Goal: Task Accomplishment & Management: Complete application form

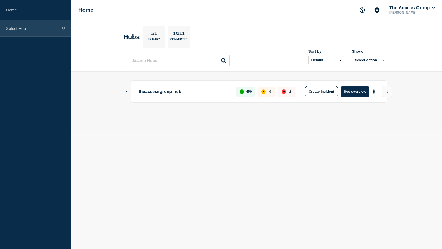
click at [33, 30] on p "Select Hub" at bounding box center [32, 28] width 52 height 5
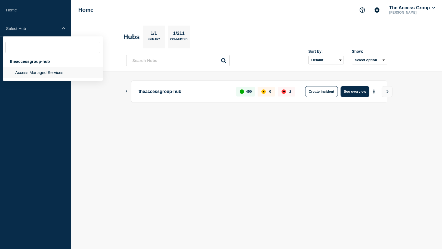
click at [28, 74] on li "Access Managed Services" at bounding box center [53, 72] width 100 height 11
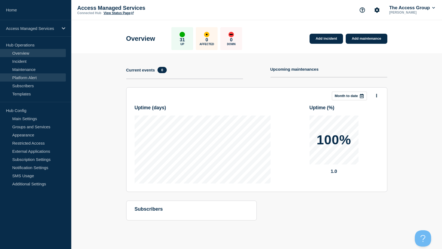
click at [17, 77] on link "Platform Alert" at bounding box center [33, 77] width 66 height 8
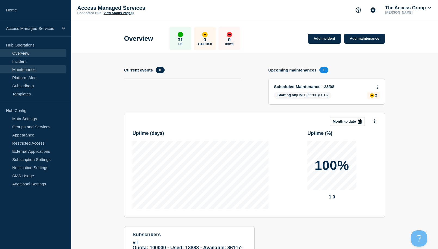
click at [19, 69] on link "Maintenance" at bounding box center [33, 69] width 66 height 8
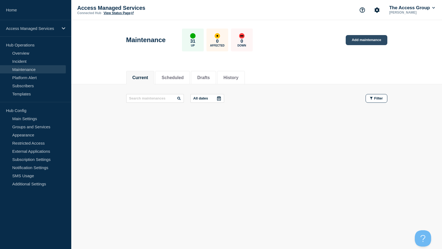
click at [355, 41] on link "Add maintenance" at bounding box center [366, 40] width 41 height 10
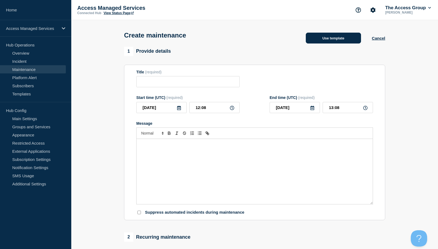
click at [325, 37] on button "Use template" at bounding box center [333, 38] width 55 height 11
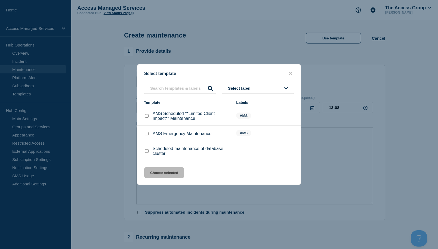
click at [147, 134] on input "AMS Emergency Maintenance checkbox" at bounding box center [147, 134] width 4 height 4
checkbox input "true"
click at [169, 176] on button "Choose selected" at bounding box center [164, 172] width 40 height 11
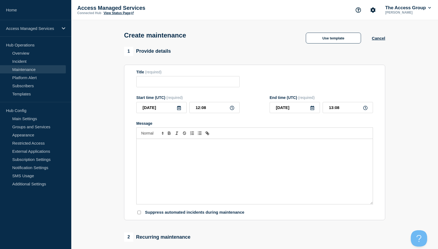
type input "AMS Emergency Maintenance"
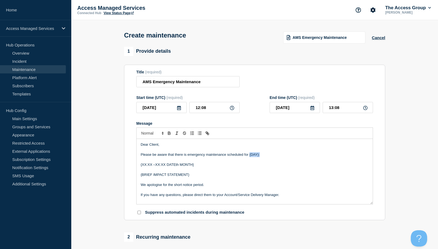
drag, startPoint x: 262, startPoint y: 155, endPoint x: 250, endPoint y: 154, distance: 12.4
click at [249, 155] on p "Please be aware that there is emergency maintenance scheduled for {DAY}:" at bounding box center [255, 154] width 228 height 5
click at [172, 166] on p "{XX:XX –XX:XX DATEth MONTH}" at bounding box center [255, 164] width 228 height 5
click at [181, 162] on p "Message" at bounding box center [255, 159] width 228 height 5
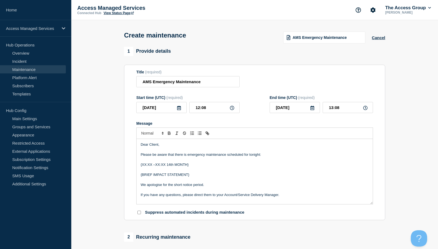
click at [181, 164] on p "{XX:XX –XX:XX 14th MONTH}" at bounding box center [255, 164] width 228 height 5
click at [189, 167] on p "{XX:XX –XX:XX [DATE]}" at bounding box center [255, 164] width 228 height 5
click at [142, 166] on p "{XX:XX –XX:XX [DATE]" at bounding box center [255, 164] width 228 height 5
click at [153, 185] on p "We apologise for the short notice period." at bounding box center [255, 184] width 228 height 5
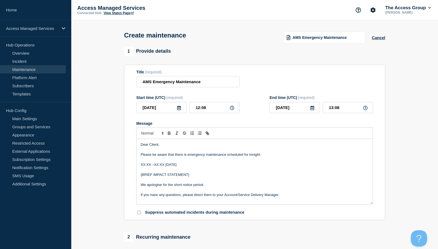
click at [214, 187] on p "We apologise for the short notice period." at bounding box center [255, 184] width 228 height 5
click at [191, 172] on p "Message" at bounding box center [255, 169] width 228 height 5
click at [141, 176] on p "{BRIEF IMPACT STATEMENT}" at bounding box center [255, 174] width 228 height 5
drag, startPoint x: 350, startPoint y: 177, endPoint x: 295, endPoint y: 175, distance: 54.9
click at [295, 175] on p "This maintenance is to address a security vulnerability we have been notified a…" at bounding box center [255, 174] width 228 height 5
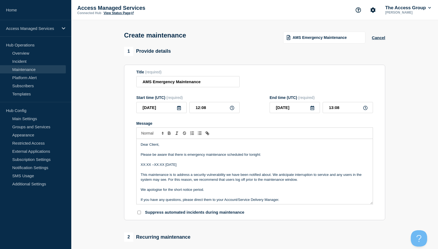
click at [166, 182] on p "This maintenance is to address a security vulnerability we have been notified a…" at bounding box center [255, 177] width 228 height 10
click at [211, 82] on input "AMS Emergency Maintenance" at bounding box center [187, 81] width 103 height 11
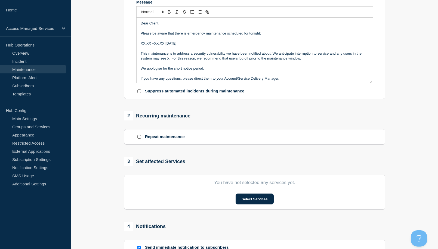
scroll to position [136, 0]
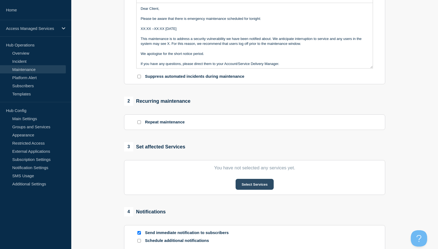
type input "AMS Emergency Maintenance 14/08"
click at [251, 189] on button "Select Services" at bounding box center [254, 184] width 38 height 11
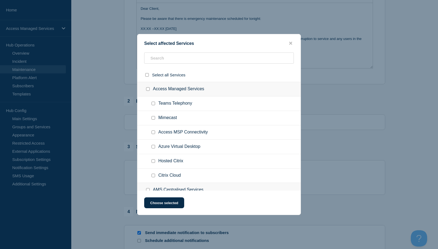
click at [153, 162] on input "Hosted Citrix checkbox" at bounding box center [153, 161] width 4 height 4
checkbox input "true"
click at [153, 176] on input "Citrix Cloud checkbox" at bounding box center [153, 176] width 4 height 4
checkbox input "true"
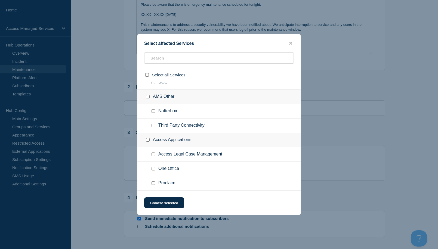
scroll to position [163, 0]
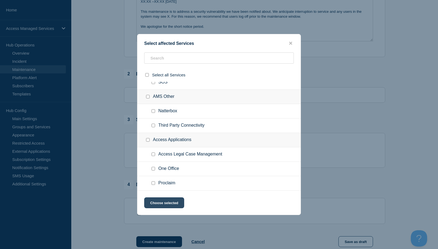
click at [164, 204] on button "Choose selected" at bounding box center [164, 202] width 40 height 11
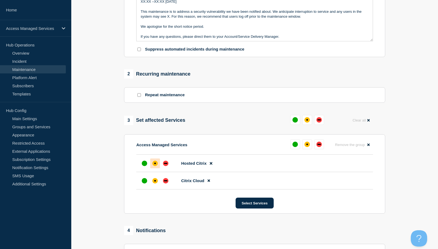
click at [157, 165] on div "affected" at bounding box center [154, 163] width 5 height 5
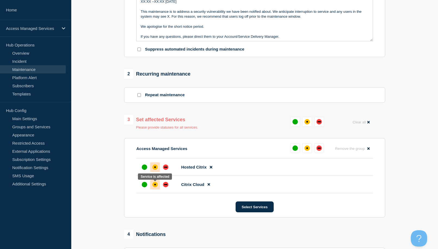
click at [157, 186] on div "affected" at bounding box center [154, 184] width 5 height 5
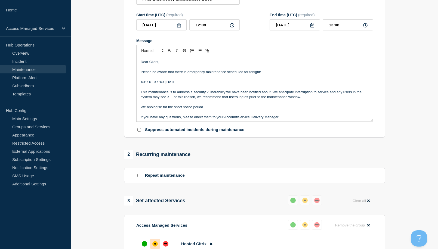
scroll to position [82, 0]
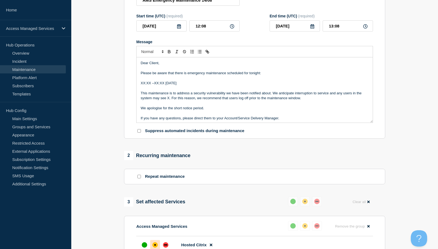
click at [229, 110] on p "We apologise for the short notice period." at bounding box center [255, 108] width 228 height 5
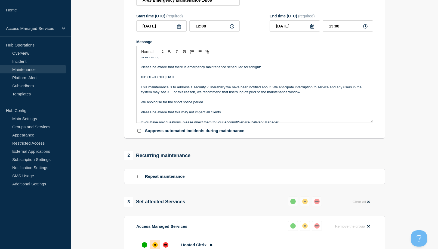
scroll to position [11, 0]
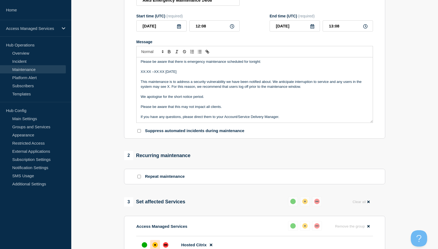
click at [183, 109] on p "Please be aware that this may not impact all clients." at bounding box center [255, 106] width 228 height 5
click at [183, 108] on p "Please be aware that this may not impact all clients." at bounding box center [255, 106] width 228 height 5
click at [186, 107] on p "Please be aware that this may not impact all clients." at bounding box center [255, 106] width 228 height 5
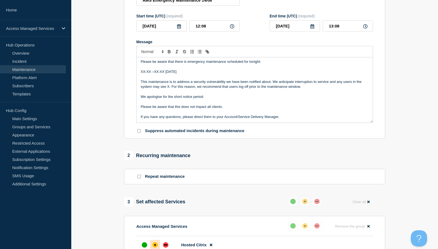
click at [222, 107] on p "Please be aware that this does not impact all clients." at bounding box center [255, 106] width 228 height 5
click at [141, 119] on p "If you have any questions, please direct them to your Account/Service Delivery …" at bounding box center [255, 116] width 228 height 5
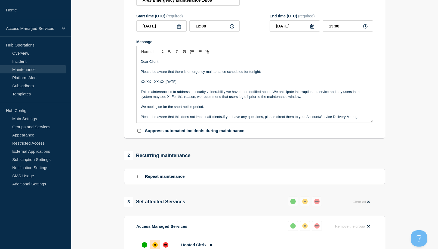
scroll to position [1, 0]
click at [263, 118] on p "Please be aware that this does not impact all clients. If you have any question…" at bounding box center [255, 116] width 228 height 5
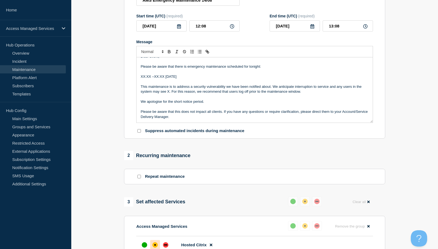
click at [265, 118] on p "Please be aware that this does not impact all clients. If you have any question…" at bounding box center [255, 114] width 228 height 10
click at [325, 113] on p "Please be aware that this does not impact all clients. If you have any question…" at bounding box center [255, 114] width 228 height 10
click at [325, 114] on p "Please be aware that this does not impact all clients. If you have any question…" at bounding box center [255, 114] width 228 height 10
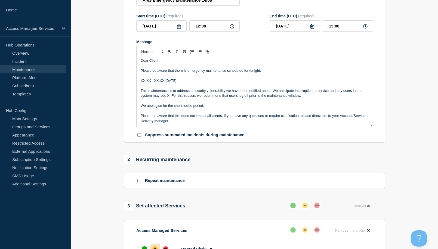
scroll to position [0, 0]
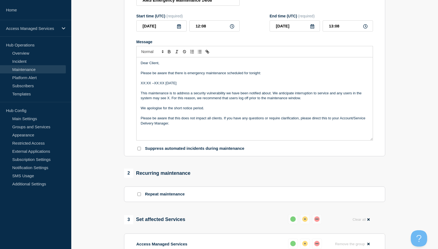
drag, startPoint x: 371, startPoint y: 123, endPoint x: 371, endPoint y: 141, distance: 17.7
click at [371, 140] on div "Dear Client, Please be aware that there is emergency maintenance scheduled for …" at bounding box center [254, 98] width 236 height 83
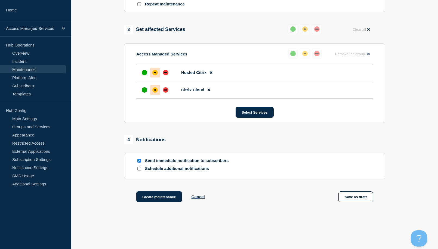
scroll to position [272, 0]
click at [351, 195] on button "Save as draft" at bounding box center [355, 196] width 35 height 11
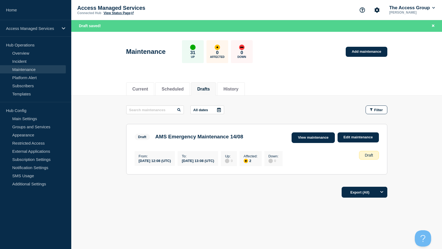
click at [322, 139] on link "View maintenance" at bounding box center [312, 137] width 43 height 11
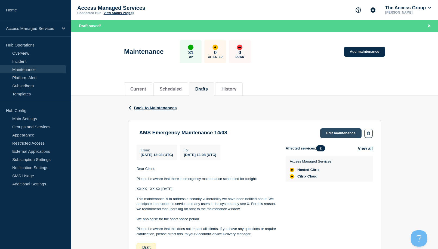
click at [353, 131] on link "Edit maintenance" at bounding box center [340, 133] width 41 height 10
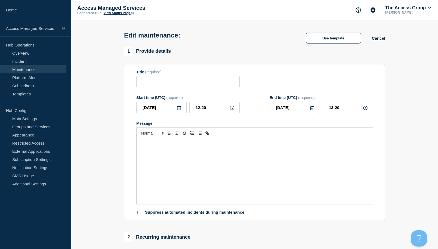
type input "AMS Emergency Maintenance 14/08"
type input "12:08"
type input "13:08"
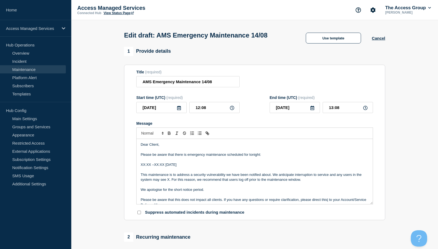
click at [256, 155] on p "Please be aware that there is emergency maintenance scheduled for tonight:" at bounding box center [255, 154] width 228 height 5
click at [159, 157] on p "Please be aware that there is emergency maintenance scheduled for tonight:" at bounding box center [255, 154] width 228 height 5
click at [175, 155] on p "Please be aware that there is emergency maintenance scheduled for tonight:" at bounding box center [255, 154] width 228 height 5
click at [260, 155] on p "Please be aware that there is emergency maintenance scheduled for tonight:" at bounding box center [255, 154] width 228 height 5
click at [193, 176] on p "This maintenance is to address a security vulnerability we have been notified a…" at bounding box center [255, 177] width 228 height 10
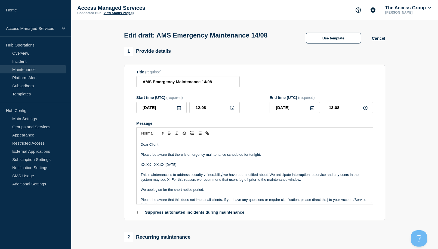
click at [223, 176] on p "This maintenance is to address security vulnerability we have been notified abo…" at bounding box center [255, 177] width 228 height 10
click at [222, 176] on p "This maintenance is to address security vulnerabilityCVE-2025-53786we have been…" at bounding box center [255, 177] width 228 height 10
click at [191, 176] on p "This maintenance is to address security vulnerabilityCVE-2025-53786we have been…" at bounding box center [255, 177] width 228 height 10
click at [236, 176] on p "This maintenance is to address Microsoft security vulnerabilityCVE-2025-53786we…" at bounding box center [255, 177] width 228 height 10
click at [266, 175] on p "This maintenance is to address Microsoft security vulnerability: CVE-2025-53786…" at bounding box center [255, 177] width 228 height 10
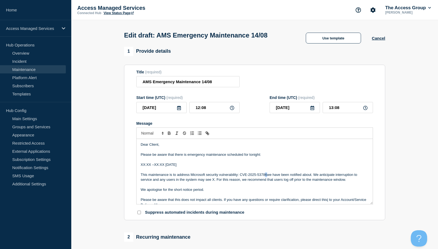
click at [267, 176] on p "This maintenance is to address Microsoft security vulnerability: CVE-2025-53786…" at bounding box center [255, 177] width 228 height 10
drag, startPoint x: 312, startPoint y: 175, endPoint x: 267, endPoint y: 176, distance: 45.1
click at [267, 176] on p "This maintenance is to address Microsoft security vulnerability: CVE-2025-53786…" at bounding box center [255, 177] width 228 height 10
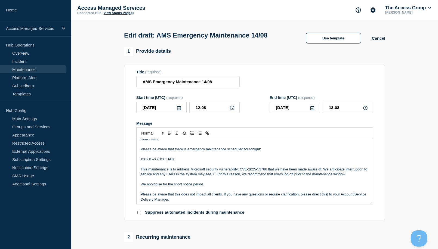
scroll to position [7, 0]
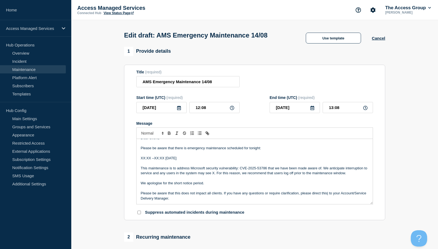
drag, startPoint x: 208, startPoint y: 184, endPoint x: 138, endPoint y: 183, distance: 69.9
click at [138, 183] on div "Dear Client, Please be aware that there is emergency maintenance scheduled for …" at bounding box center [254, 171] width 236 height 65
drag, startPoint x: 156, startPoint y: 182, endPoint x: 151, endPoint y: 185, distance: 5.7
click at [151, 185] on p "We apologise for the short notice period." at bounding box center [255, 183] width 228 height 5
drag, startPoint x: 212, startPoint y: 184, endPoint x: 141, endPoint y: 184, distance: 71.0
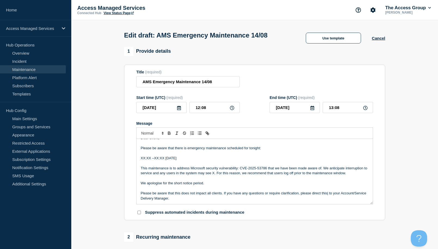
click at [141, 184] on p "We apologise for the short notice period." at bounding box center [255, 183] width 228 height 5
click at [143, 185] on p "'it is unfortunate that we are not able to supply more notice but I'm sure that…" at bounding box center [255, 183] width 228 height 5
click at [180, 186] on p "'It is unfortunate that we are not able to supply more notice but I'm sure that…" at bounding box center [255, 183] width 228 height 5
drag, startPoint x: 173, startPoint y: 185, endPoint x: 140, endPoint y: 184, distance: 32.9
click at [140, 184] on div "Dear Client, Please be aware that there is emergency maintenance scheduled for …" at bounding box center [254, 171] width 236 height 65
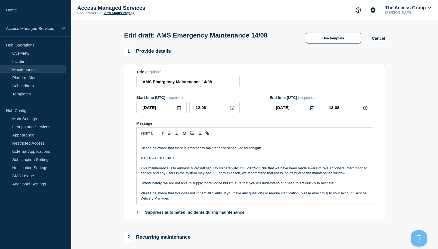
click at [208, 185] on p "Unfortunately, we are not able to supply more notice but I'm sure that you will…" at bounding box center [255, 183] width 228 height 5
click at [172, 185] on p "Unfortunately, we are not able to supply more notice but I'm sure that you will…" at bounding box center [255, 183] width 228 height 5
drag, startPoint x: 191, startPoint y: 185, endPoint x: 182, endPoint y: 183, distance: 9.3
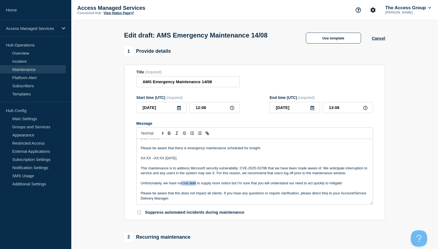
click at [182, 183] on p "Unfortunately, we have not not able to supply more notice but I'm sure that you…" at bounding box center [255, 183] width 228 height 5
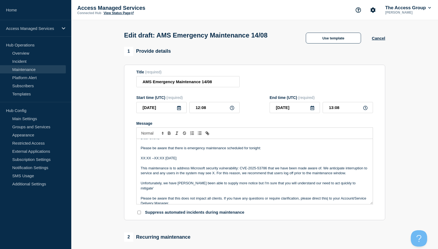
click at [183, 184] on p "Unfortunately, we have [PERSON_NAME] been able to supply more notice but I'm su…" at bounding box center [255, 186] width 228 height 10
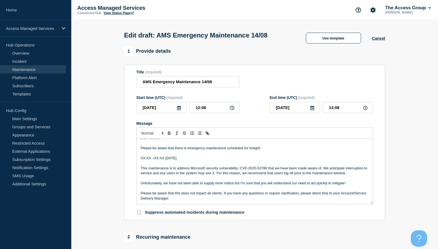
click at [233, 185] on p "Unfortunately, we have not been able to supply more notice but I'm sure that yo…" at bounding box center [255, 183] width 228 height 5
click at [256, 185] on p "Unfortunately, we have not been able to supply more notice, however, but I'm su…" at bounding box center [255, 183] width 228 height 5
click at [355, 184] on p "Unfortunately, we have not been able to supply more notice, however, I'm sure t…" at bounding box center [255, 183] width 228 height 5
drag, startPoint x: 354, startPoint y: 185, endPoint x: 321, endPoint y: 184, distance: 33.7
click at [321, 184] on p "Unfortunately, we have not been able to supply more notice, however, I'm sure t…" at bounding box center [255, 183] width 228 height 5
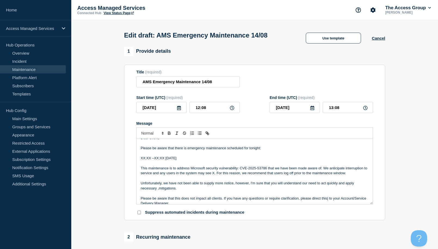
click at [159, 191] on p "Unfortunately, we have not been able to supply more notice, however, I'm sure t…" at bounding box center [255, 186] width 228 height 10
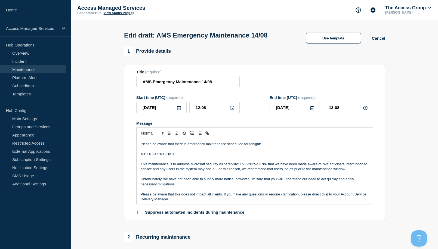
scroll to position [11, 0]
click at [219, 182] on p "Unfortunately, we have not been able to supply more notice, however, I'm sure t…" at bounding box center [255, 181] width 228 height 10
click at [219, 179] on p "Unfortunately, we have not been able to supply more notice, however, I'm sure t…" at bounding box center [255, 181] width 228 height 10
drag, startPoint x: 289, startPoint y: 179, endPoint x: 256, endPoint y: 182, distance: 32.7
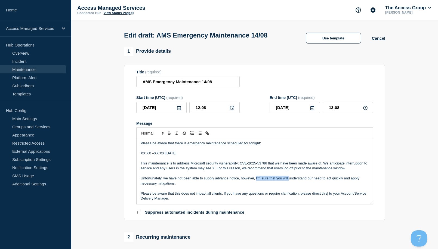
click at [256, 180] on p "Unfortunately, we have not been able to supply advance notice, however, I'm sur…" at bounding box center [255, 181] width 228 height 10
drag, startPoint x: 328, startPoint y: 179, endPoint x: 309, endPoint y: 180, distance: 19.1
click at [309, 180] on p "Unfortunately, we have not been able to supply advance notice, however, thank y…" at bounding box center [255, 181] width 228 height 10
click at [283, 180] on p "Unfortunately, we have not been able to supply advance notice, however, thank y…" at bounding box center [255, 181] width 228 height 10
drag, startPoint x: 256, startPoint y: 180, endPoint x: 241, endPoint y: 180, distance: 14.7
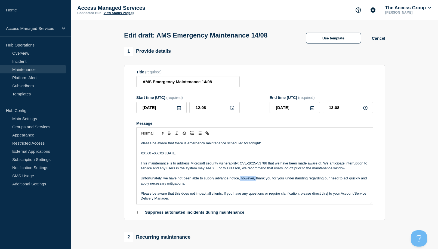
click at [240, 179] on p "Unfortunately, we have not been able to supply advance notice, however, thank y…" at bounding box center [255, 181] width 228 height 10
click at [187, 186] on p "Unfortunately, we have not been able to supply advance notice - thank you for y…" at bounding box center [255, 181] width 228 height 10
click at [209, 180] on p "Unfortunately, we have not been able to supply advance notice - thank you for y…" at bounding box center [255, 181] width 228 height 10
click at [214, 179] on p "Unfortunately, we have not been able to supply advance notice - thank you for y…" at bounding box center [255, 181] width 228 height 10
click at [206, 145] on p "Please be aware that there is emergency maintenance scheduled for tonight:" at bounding box center [255, 143] width 228 height 5
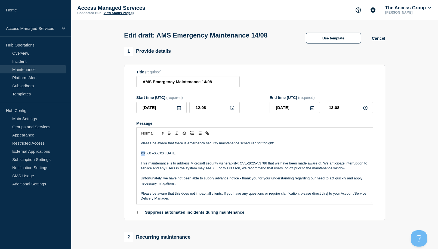
drag, startPoint x: 144, startPoint y: 154, endPoint x: 140, endPoint y: 154, distance: 3.8
click at [140, 154] on div "Dear Client, Please be aware that there is emergency security maintenance sched…" at bounding box center [254, 171] width 236 height 65
drag, startPoint x: 149, startPoint y: 155, endPoint x: 146, endPoint y: 155, distance: 3.5
click at [146, 155] on p "20:XX –XX:XX [DATE]" at bounding box center [255, 153] width 228 height 5
drag, startPoint x: 157, startPoint y: 154, endPoint x: 153, endPoint y: 154, distance: 4.3
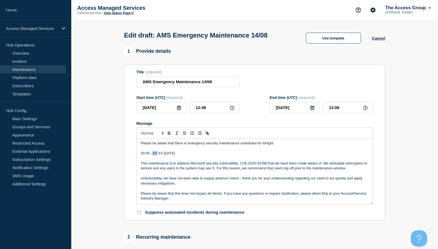
click at [153, 154] on p "20:00 –XX:XX [DATE]" at bounding box center [255, 153] width 228 height 5
drag, startPoint x: 161, startPoint y: 154, endPoint x: 158, endPoint y: 154, distance: 3.3
click at [158, 154] on p "20:00 –23:XX [DATE]" at bounding box center [255, 153] width 228 height 5
click at [184, 155] on p "20:00 –23:00 [DATE]" at bounding box center [255, 153] width 228 height 5
drag, startPoint x: 206, startPoint y: 155, endPoint x: 168, endPoint y: 136, distance: 42.1
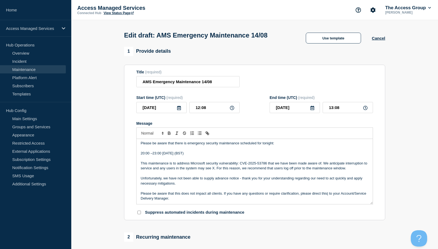
click at [137, 153] on div "Dear Client, Please be aware that there is emergency security maintenance sched…" at bounding box center [254, 171] width 236 height 65
click at [170, 135] on icon "Toggle bold text" at bounding box center [169, 133] width 2 height 1
click at [207, 156] on p "20:00 –23:00 [DATE] (BST)" at bounding box center [255, 153] width 228 height 5
click at [289, 164] on p "This maintenance is to address Microsoft security vulnerability: CVE-2025-53786…" at bounding box center [255, 166] width 228 height 10
click at [312, 164] on p "This maintenance is to address Microsoft security vulnerability: CVE-2025-53786…" at bounding box center [255, 166] width 228 height 10
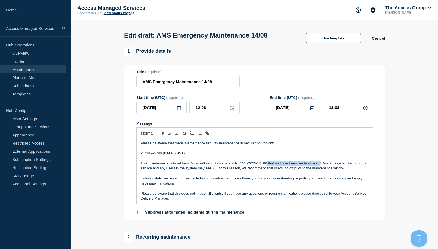
drag, startPoint x: 320, startPoint y: 164, endPoint x: 269, endPoint y: 164, distance: 51.6
click at [266, 164] on p "This maintenance is to address Microsoft security vulnerability: CVE-2025-53786…" at bounding box center [255, 166] width 228 height 10
click at [306, 163] on p "This maintenance is to address Microsoft security vulnerability: CVE-2025-53786…" at bounding box center [255, 166] width 228 height 10
drag, startPoint x: 321, startPoint y: 164, endPoint x: 268, endPoint y: 164, distance: 52.7
click at [268, 164] on p "This maintenance is to address Microsoft security vulnerability: CVE-2025-53786…" at bounding box center [255, 166] width 228 height 10
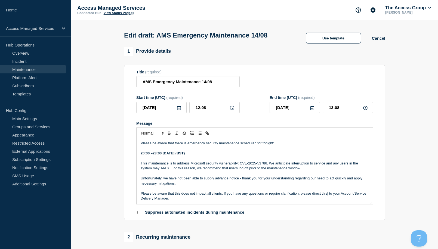
click at [239, 179] on p "Unfortunately, we have not been able to supply advance notice - thank you for y…" at bounding box center [255, 181] width 228 height 10
click at [333, 179] on p "Unfortunately, we have not been able to supply advance notice with clarificatio…" at bounding box center [255, 181] width 228 height 10
drag, startPoint x: 340, startPoint y: 179, endPoint x: 316, endPoint y: 178, distance: 23.9
click at [316, 178] on p "Unfortunately, we have not been able to supply advance notice with clarificatio…" at bounding box center [255, 181] width 228 height 10
drag, startPoint x: 365, startPoint y: 179, endPoint x: 360, endPoint y: 180, distance: 4.4
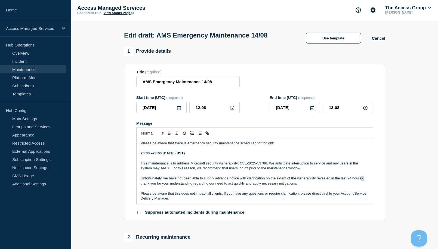
click at [360, 180] on div "Dear Client, Please be aware that there is emergency security maintenance sched…" at bounding box center [254, 171] width 236 height 65
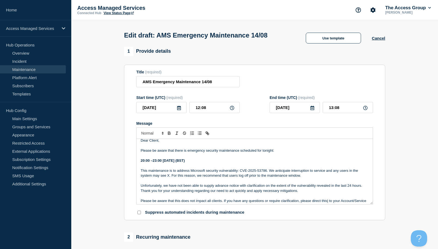
scroll to position [0, 0]
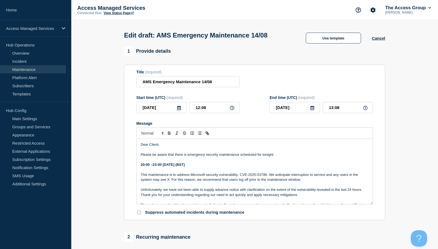
click at [323, 176] on p "This maintenance is to address Microsoft security vulnerability: CVE-2025-53786…" at bounding box center [255, 177] width 228 height 10
click at [309, 175] on p "This maintenance is to address Microsoft security vulnerability: CVE-2025-53786…" at bounding box center [255, 177] width 228 height 10
drag, startPoint x: 309, startPoint y: 175, endPoint x: 319, endPoint y: 176, distance: 9.6
click at [309, 175] on p "This maintenance is to address Microsoft security vulnerability: CVE-2025-53786…" at bounding box center [255, 177] width 228 height 10
click at [319, 176] on p "This maintenance is to address Microsoft security vulnerability: CVE-2025-53786…" at bounding box center [255, 177] width 228 height 10
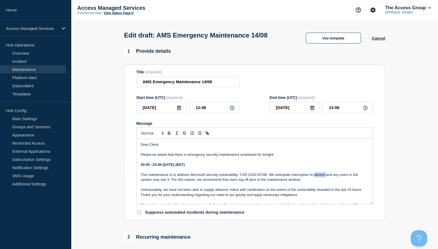
click at [319, 176] on p "This maintenance is to address Microsoft security vulnerability: CVE-2025-53786…" at bounding box center [255, 177] width 228 height 10
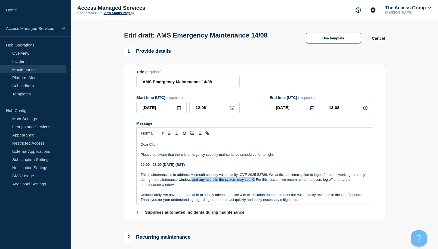
drag, startPoint x: 269, startPoint y: 181, endPoint x: 206, endPoint y: 182, distance: 63.3
click at [206, 182] on p "This maintenance is to address Microsoft security vulnerability: CVE-2025-53786…" at bounding box center [255, 179] width 228 height 15
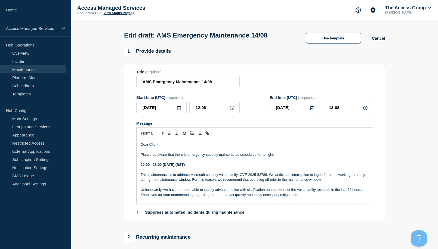
click at [281, 180] on p "This maintenance is to address Microsoft security vulnerability: CVE-2025-53786…" at bounding box center [255, 177] width 228 height 10
click at [290, 182] on p "This maintenance is to address Microsoft security vulnerability: CVE-2025-53786…" at bounding box center [255, 177] width 228 height 10
drag, startPoint x: 339, startPoint y: 182, endPoint x: 263, endPoint y: 180, distance: 76.1
click at [263, 180] on p "This maintenance is to address Microsoft security vulnerability: CVE-2025-53786…" at bounding box center [255, 177] width 228 height 10
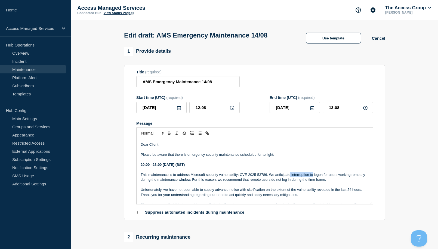
drag, startPoint x: 301, startPoint y: 176, endPoint x: 290, endPoint y: 176, distance: 10.6
click at [290, 176] on p "This maintenance is to address Microsoft security vulnerability: CVE-2025-53786…" at bounding box center [255, 177] width 228 height 10
click at [300, 176] on p "This maintenance is to address Microsoft security vulnerability: CVE-2025-53786…" at bounding box center [255, 177] width 228 height 10
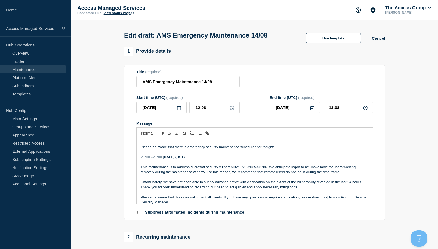
scroll to position [11, 0]
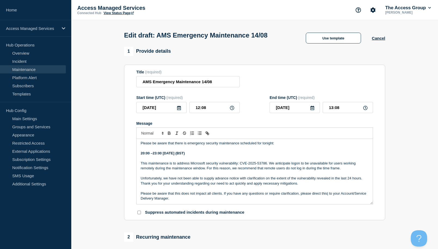
click at [350, 171] on p "This maintenance is to address Microsoft security vulnerability: CVE-2025-53786…" at bounding box center [255, 166] width 228 height 10
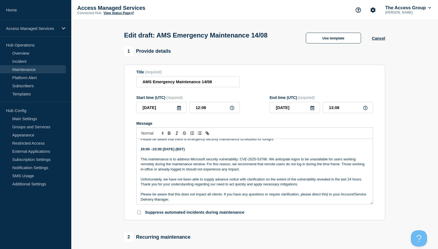
scroll to position [17, 0]
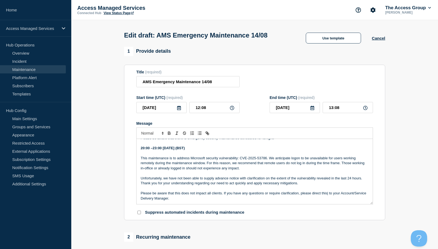
click at [208, 197] on p "Please be aware that this does not impact all clients. If you have any question…" at bounding box center [255, 196] width 228 height 10
click at [235, 201] on p "Please be aware that this does not impact all clients. If you have any question…" at bounding box center [255, 196] width 228 height 10
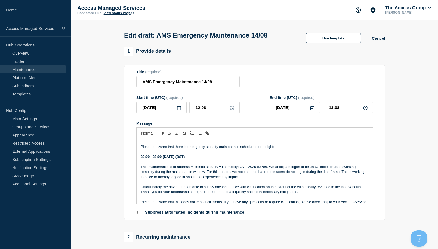
scroll to position [0, 0]
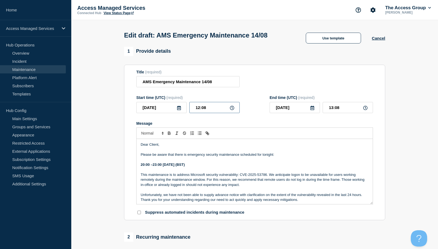
click at [215, 110] on input "12:08" at bounding box center [214, 107] width 50 height 11
drag, startPoint x: 210, startPoint y: 109, endPoint x: 189, endPoint y: 107, distance: 20.5
click at [189, 107] on input "12:08" at bounding box center [214, 107] width 50 height 11
type input "19:00"
click at [331, 108] on input "20:00" at bounding box center [347, 107] width 50 height 11
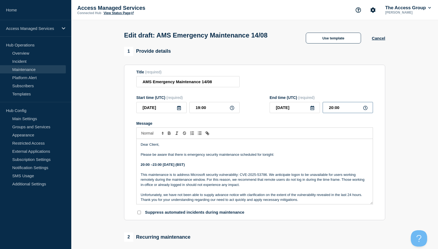
type input "22:00"
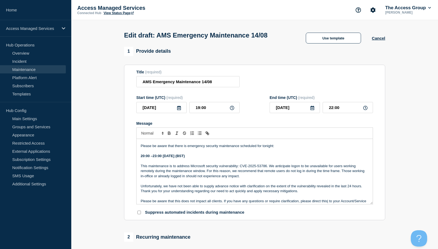
scroll to position [10, 0]
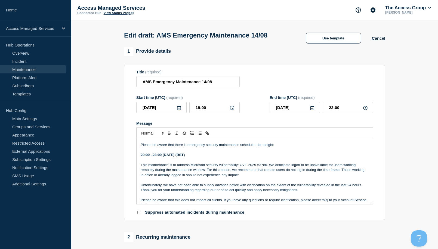
click at [328, 200] on p "Please be aware that this does not impact all clients. If you have any question…" at bounding box center [255, 203] width 228 height 10
drag, startPoint x: 266, startPoint y: 166, endPoint x: 191, endPoint y: 166, distance: 75.0
click at [191, 166] on p "This maintenance is to address Microsoft security vulnerability: CVE-2025-53786…" at bounding box center [255, 170] width 228 height 15
copy p "Microsoft security vulnerability: CVE-2025-53786"
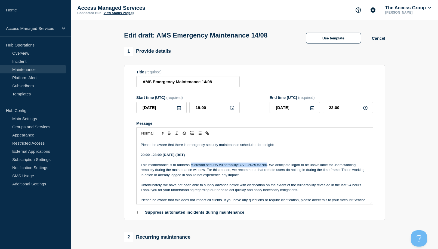
click at [241, 185] on p "Unfortunately, we have not been able to supply advance notice with clarificatio…" at bounding box center [255, 188] width 228 height 10
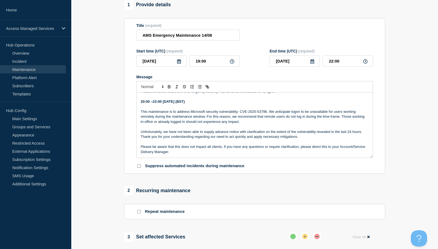
scroll to position [54, 0]
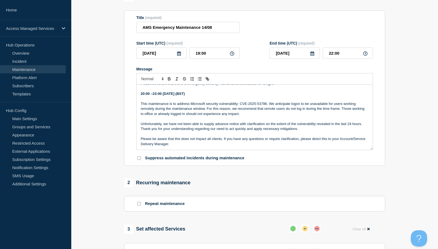
click at [240, 124] on p "Unfortunately, we have not been able to supply advance notice with clarificatio…" at bounding box center [255, 127] width 228 height 10
click at [331, 125] on p "Unfortunately, we have not been able to supply advance notice, with clarificati…" at bounding box center [255, 127] width 228 height 10
click at [319, 124] on p "Unfortunately, we have not been able to supply advance notice, with clarificati…" at bounding box center [255, 127] width 228 height 10
click at [318, 125] on p "Unfortunately, we have not been able to supply advance notice, with clarificati…" at bounding box center [255, 127] width 228 height 10
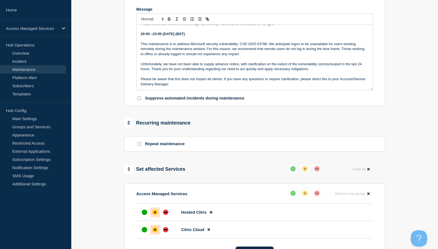
scroll to position [163, 0]
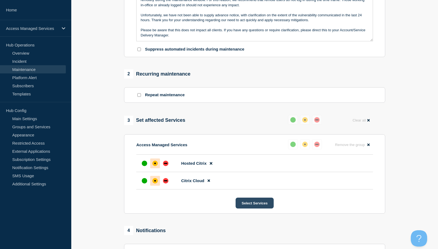
click at [244, 206] on button "Select Services" at bounding box center [254, 203] width 38 height 11
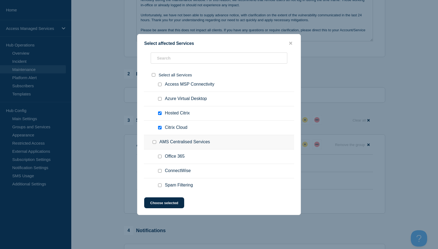
scroll to position [82, 0]
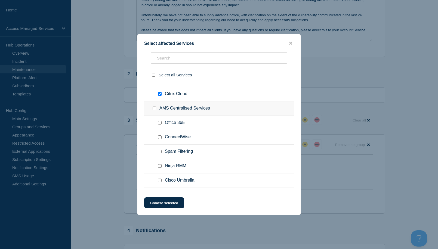
click at [159, 122] on input "Office 365 checkbox" at bounding box center [160, 123] width 4 height 4
checkbox input "true"
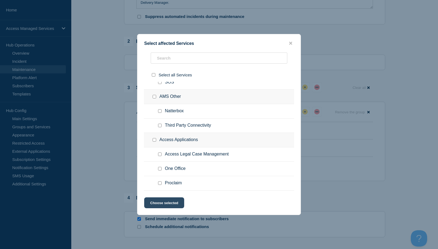
scroll to position [244, 0]
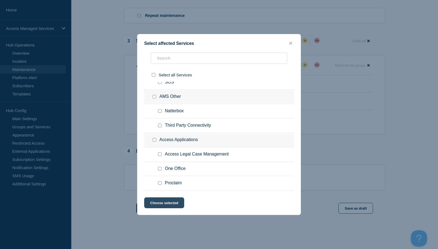
click at [175, 200] on button "Choose selected" at bounding box center [164, 202] width 40 height 11
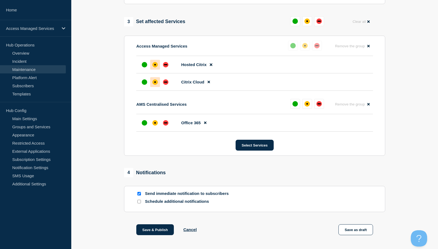
scroll to position [285, 0]
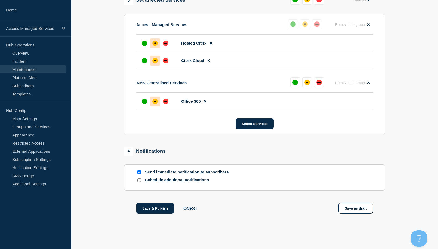
click at [155, 102] on div "affected" at bounding box center [154, 101] width 5 height 5
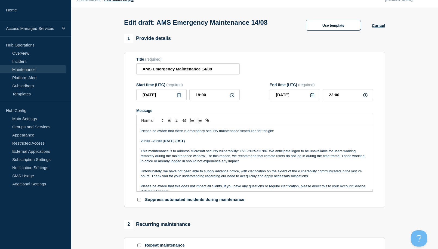
scroll to position [17, 0]
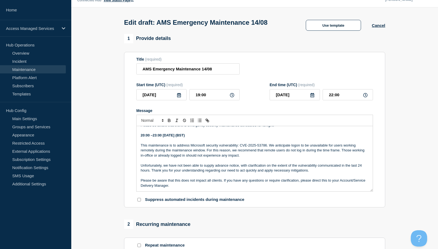
click at [162, 166] on p "Unfortunately, we have not been able to supply advance notice, with clarificati…" at bounding box center [255, 168] width 228 height 10
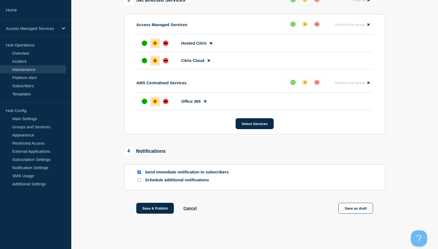
scroll to position [285, 0]
click at [148, 206] on button "Save & Publish" at bounding box center [155, 208] width 38 height 11
